Goal: Find specific page/section: Find specific page/section

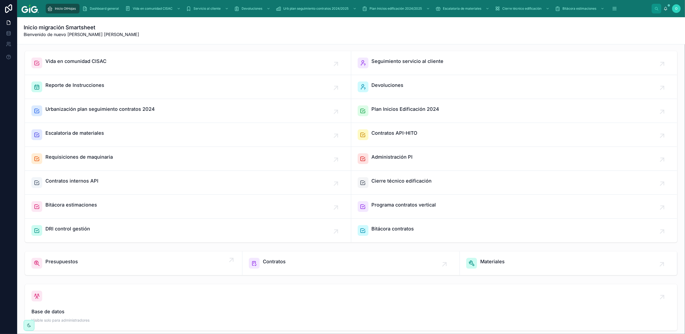
click at [69, 265] on span "Presupuestos" at bounding box center [61, 262] width 33 height 8
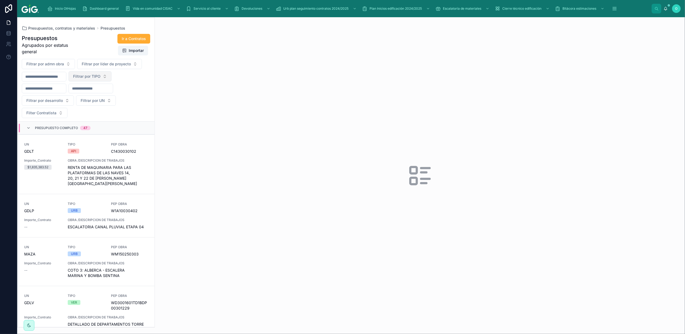
click at [112, 78] on button "Filtrar por TIPO" at bounding box center [90, 76] width 43 height 10
click at [94, 116] on div "VER" at bounding box center [104, 116] width 65 height 9
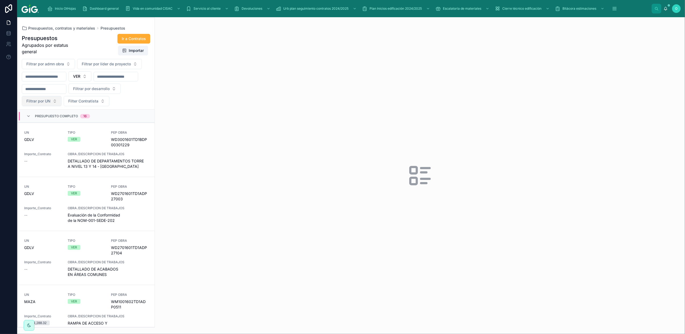
click at [62, 100] on button "Filtrar por UN" at bounding box center [42, 101] width 40 height 10
click at [93, 174] on div "GDLV" at bounding box center [96, 174] width 65 height 9
click at [69, 94] on button "Filtrar por desarrollo" at bounding box center [95, 89] width 52 height 10
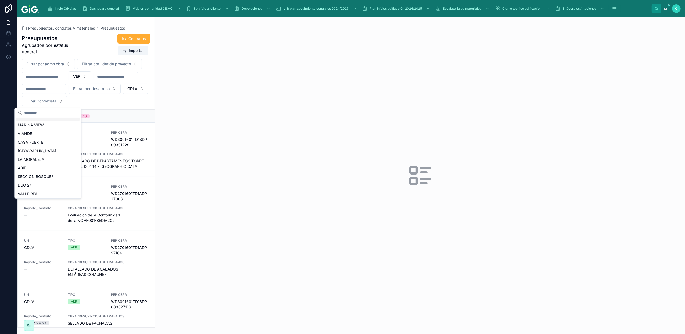
scroll to position [326, 0]
click at [54, 177] on div "SANT URIEL" at bounding box center [48, 175] width 65 height 9
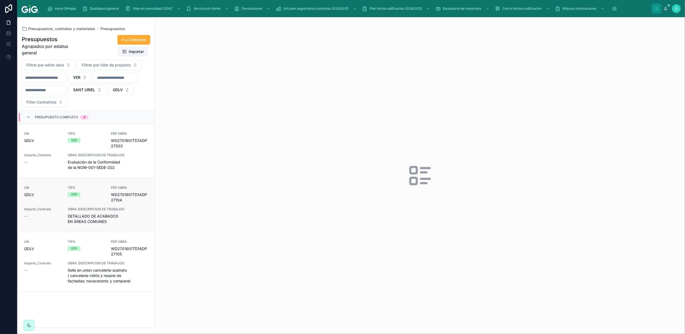
click at [127, 216] on span "DETALLADO DE ACABADOS EN ÁREAS COMUNES" at bounding box center [108, 218] width 80 height 11
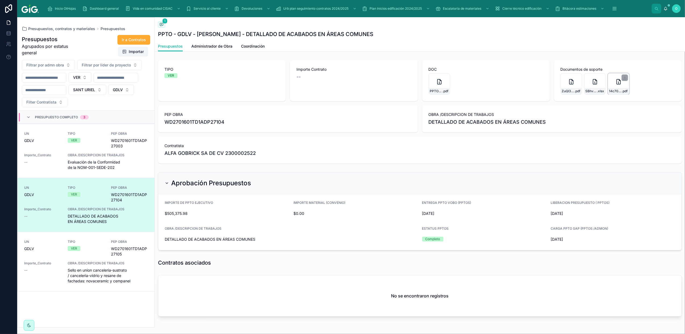
click at [609, 82] on div "14c70e1f-cfe0-4824-a024-3f0278f70318-1297_001 .pdf" at bounding box center [619, 84] width 22 height 22
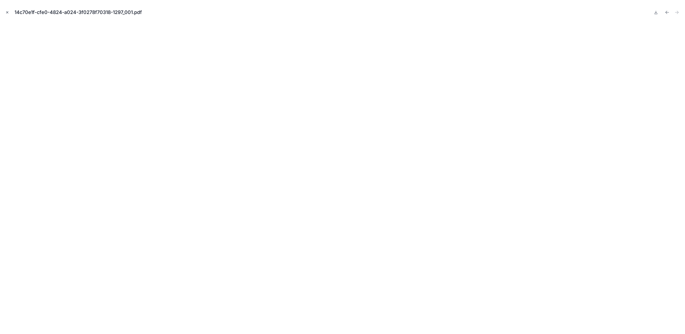
click at [9, 13] on icon "Close modal" at bounding box center [7, 12] width 4 height 4
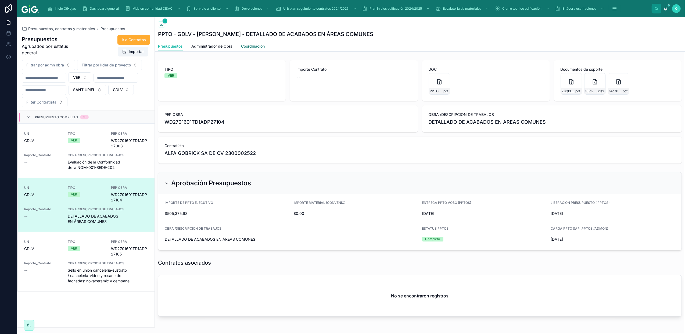
click at [246, 46] on span "Coordinación" at bounding box center [253, 46] width 24 height 5
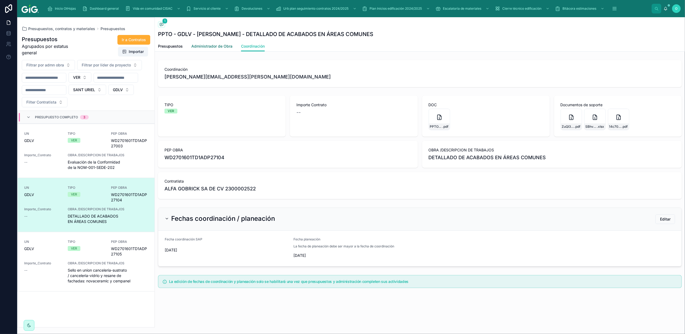
click at [213, 47] on span "Administrador de Obra" at bounding box center [211, 46] width 41 height 5
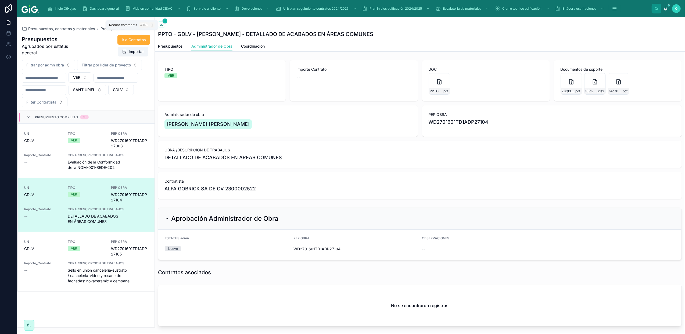
click at [162, 25] on icon at bounding box center [161, 24] width 4 height 4
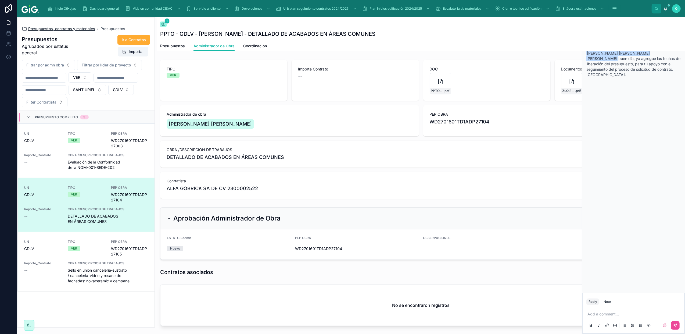
click at [44, 29] on span "Presupuestos, contratos y materiales" at bounding box center [61, 28] width 67 height 5
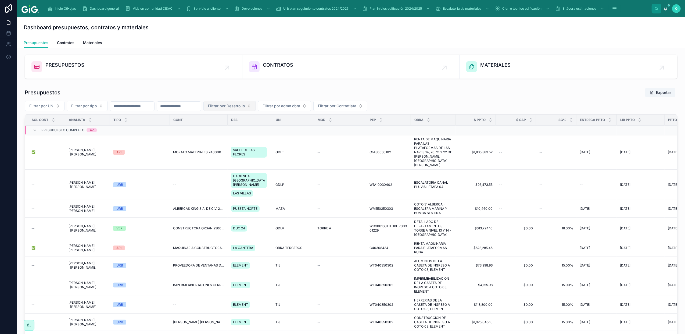
click at [256, 106] on button "Filtrar por Desarrollo" at bounding box center [229, 106] width 52 height 10
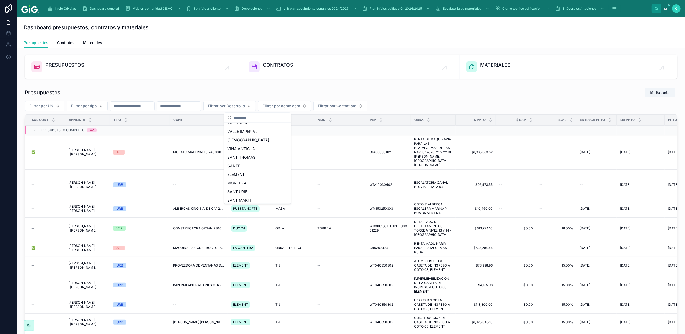
scroll to position [326, 0]
click at [249, 183] on span "SANT URIEL" at bounding box center [238, 180] width 22 height 5
